Goal: Task Accomplishment & Management: Manage account settings

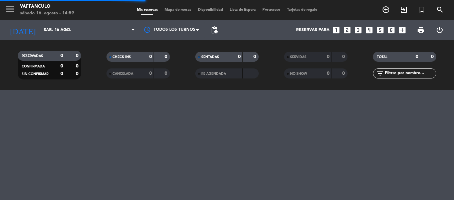
click at [218, 29] on span "pending_actions" at bounding box center [214, 29] width 13 height 13
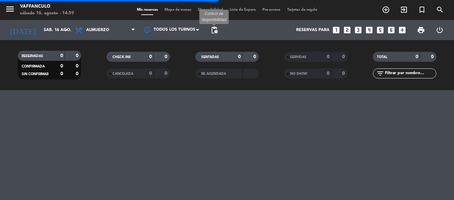
click at [214, 30] on span "pending_actions" at bounding box center [214, 30] width 8 height 8
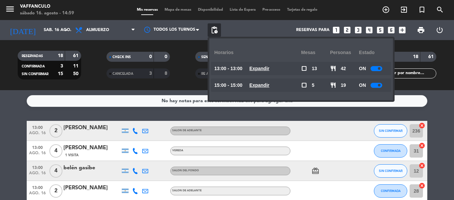
click at [371, 82] on div "ON" at bounding box center [373, 84] width 29 height 13
click at [373, 82] on div "ON" at bounding box center [373, 84] width 29 height 13
click at [376, 86] on div at bounding box center [376, 85] width 12 height 5
click at [183, 39] on div "Todos los turnos" at bounding box center [171, 30] width 67 height 20
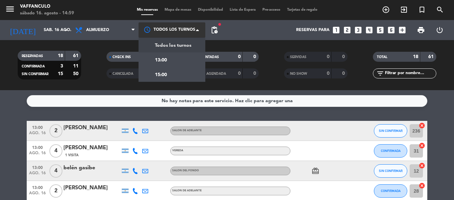
click at [181, 28] on div at bounding box center [171, 29] width 67 height 15
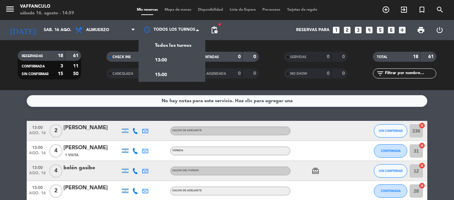
click at [170, 68] on div "15:00" at bounding box center [171, 74] width 67 height 15
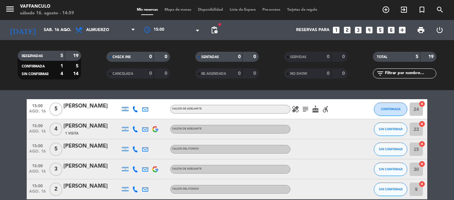
scroll to position [33, 0]
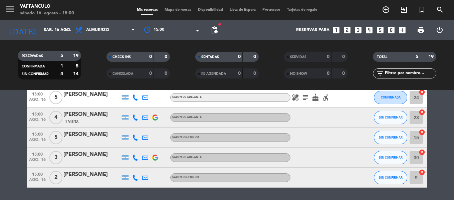
click at [66, 91] on div "[PERSON_NAME]" at bounding box center [91, 94] width 57 height 9
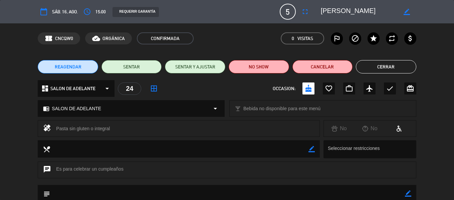
click at [395, 64] on button "Cerrar" at bounding box center [386, 66] width 60 height 13
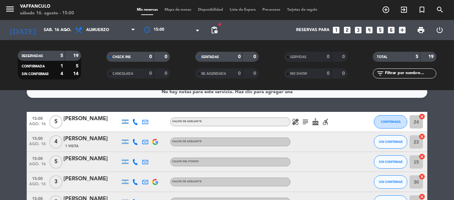
scroll to position [0, 0]
